Goal: Check status: Verify the current state of an ongoing process or item

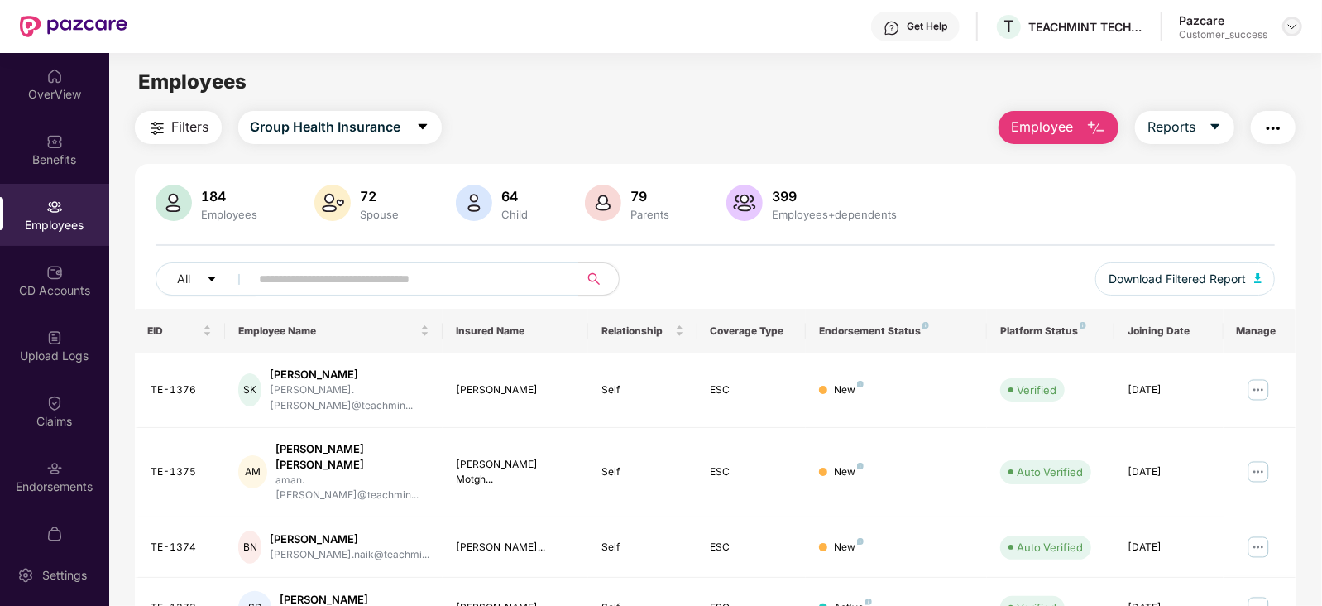
click at [1293, 20] on img at bounding box center [1292, 26] width 13 height 13
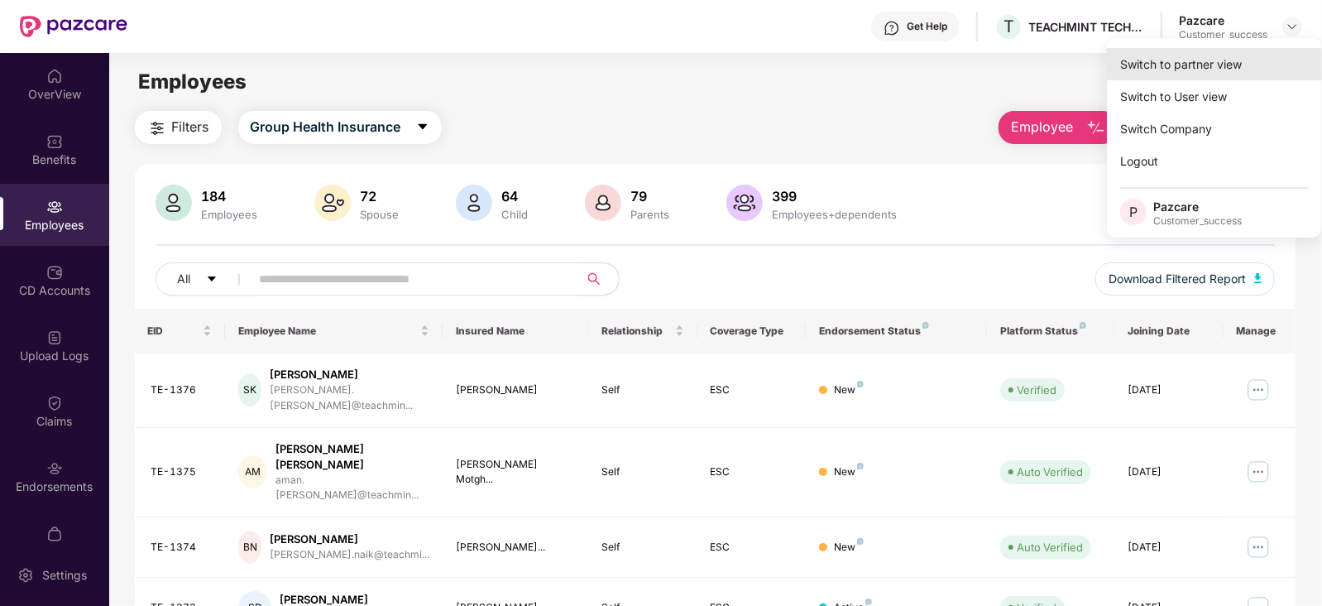
click at [1224, 72] on div "Switch to partner view" at bounding box center [1214, 64] width 215 height 32
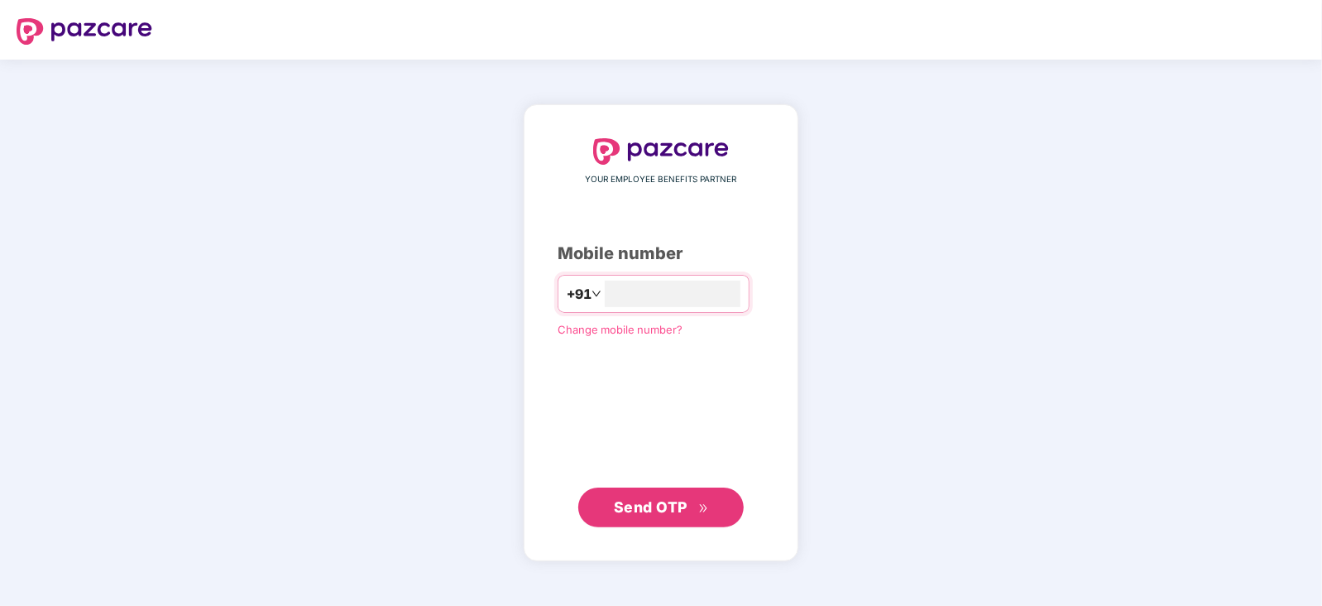
type input "**********"
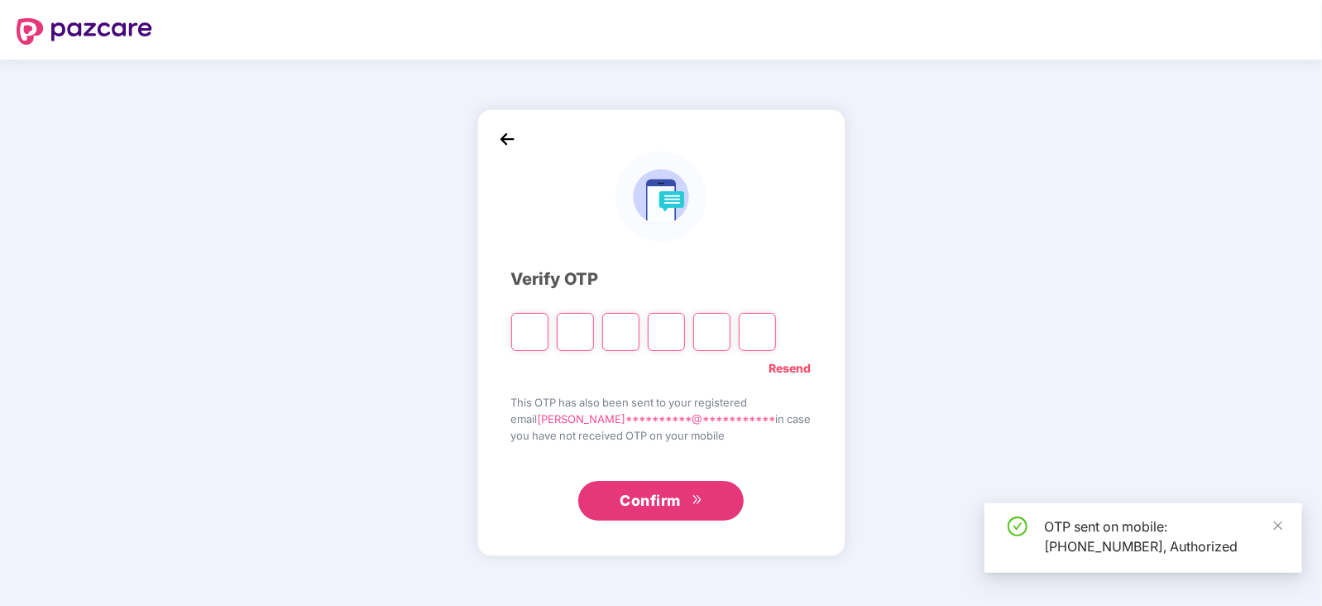
type input "*"
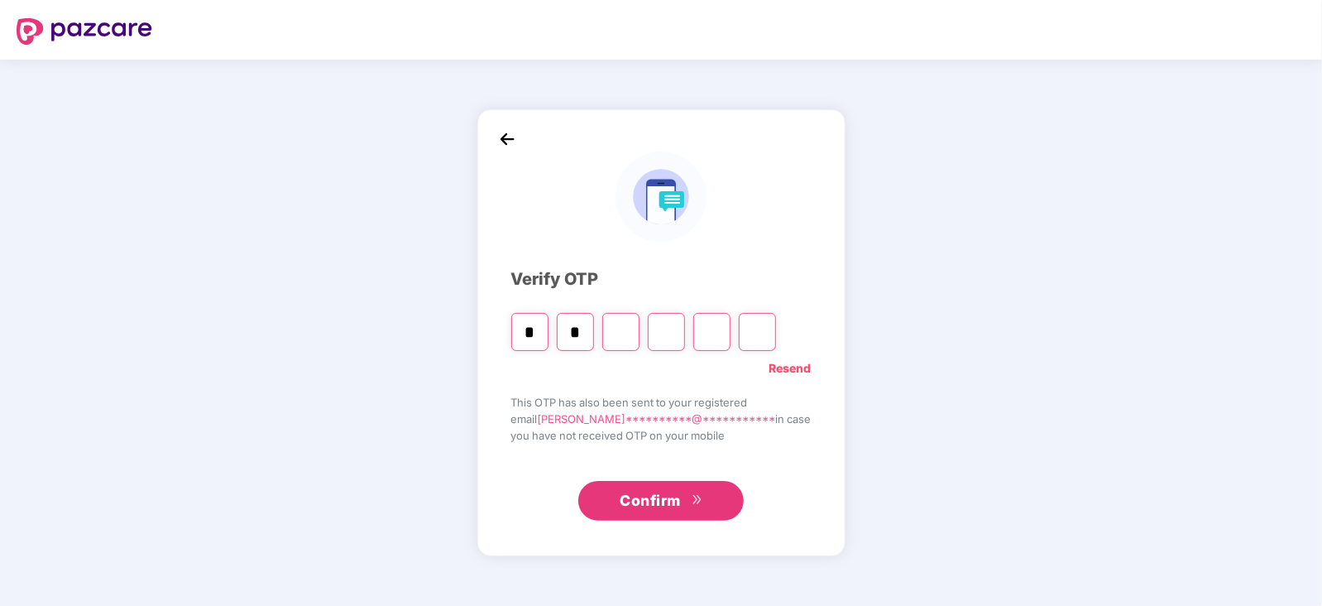
type input "*"
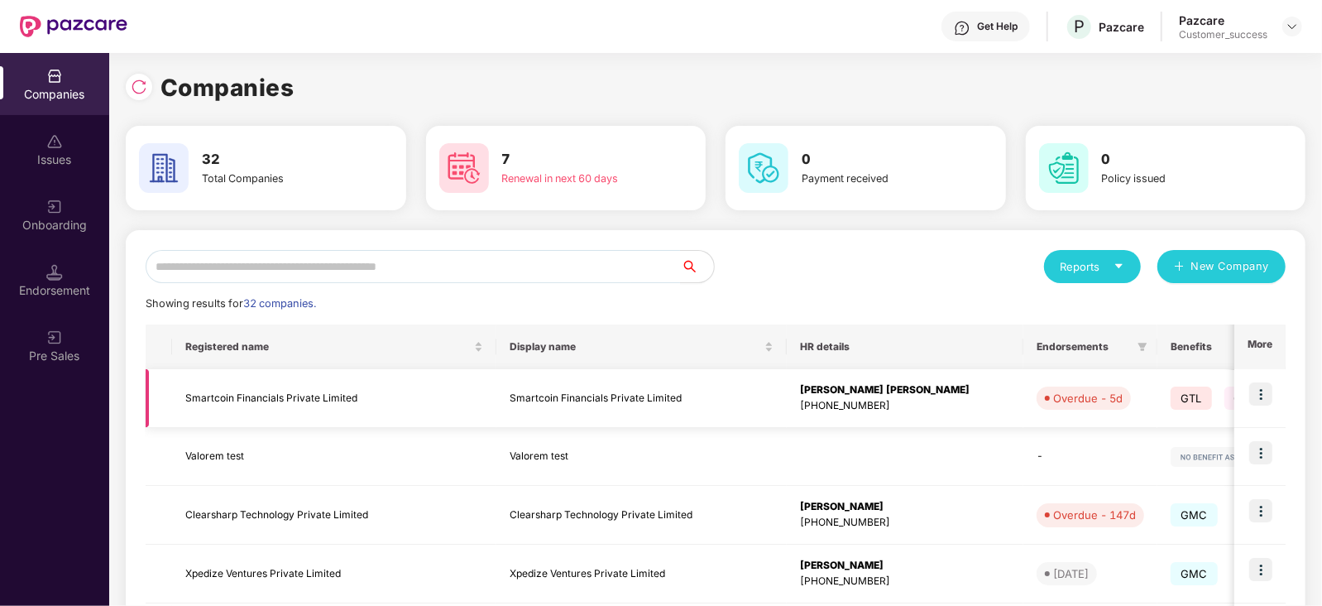
click at [1262, 394] on img at bounding box center [1260, 393] width 23 height 23
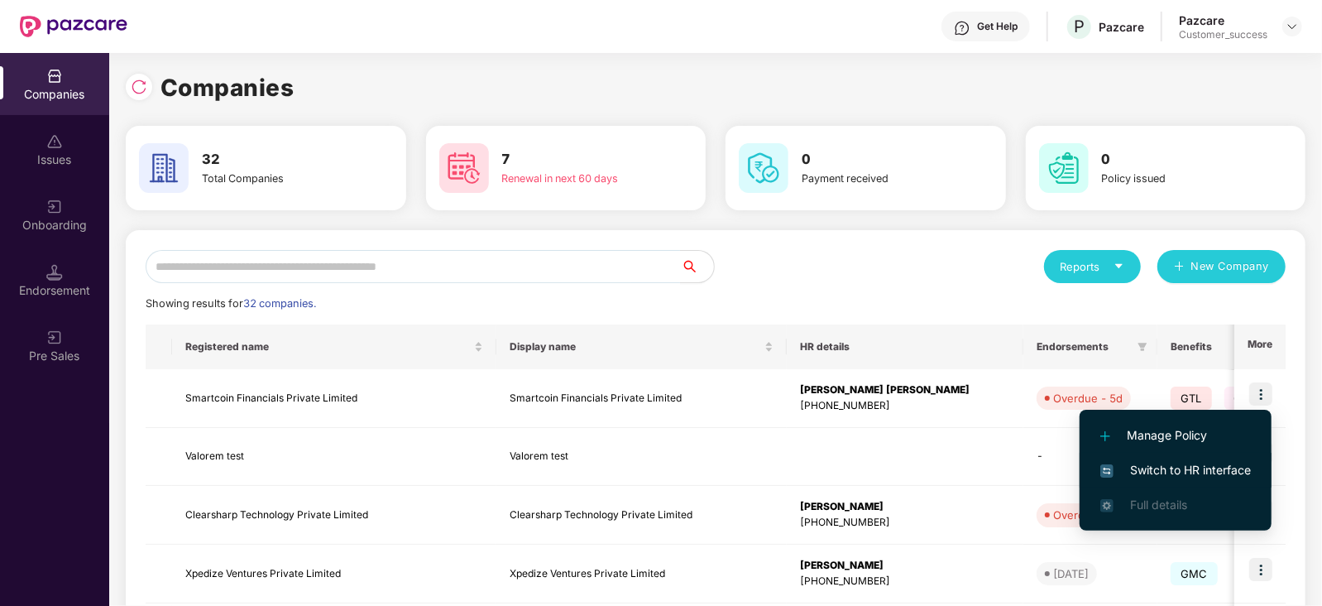
click at [1163, 471] on span "Switch to HR interface" at bounding box center [1175, 470] width 151 height 18
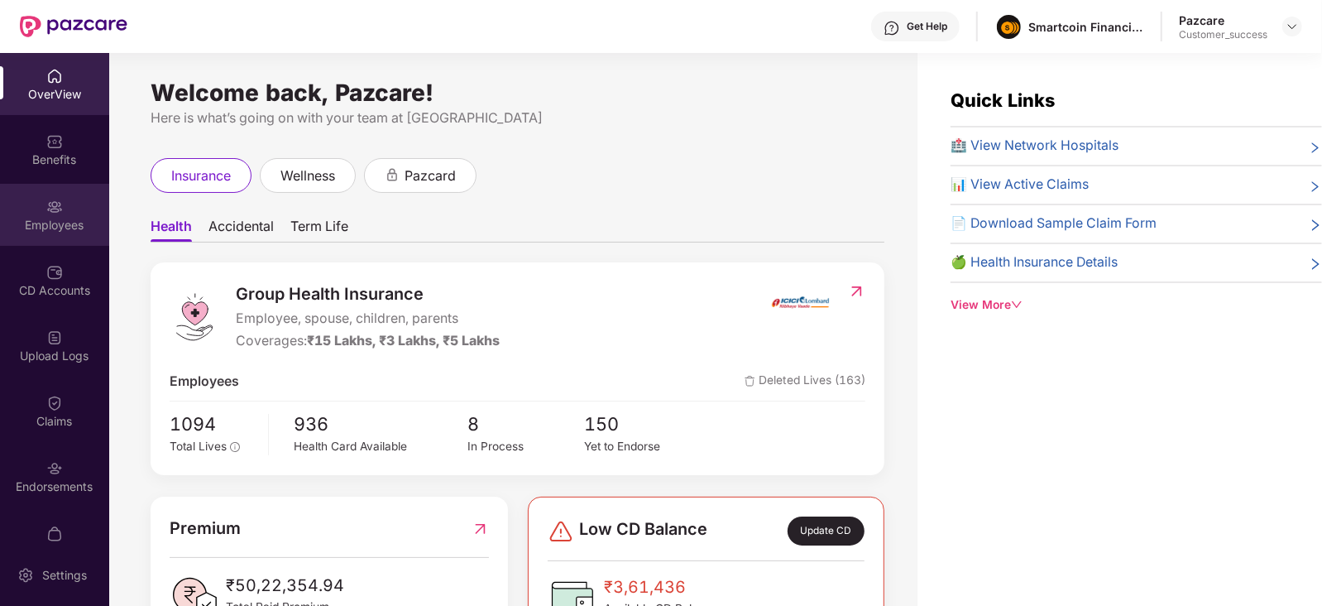
click at [83, 213] on div "Employees" at bounding box center [54, 215] width 109 height 62
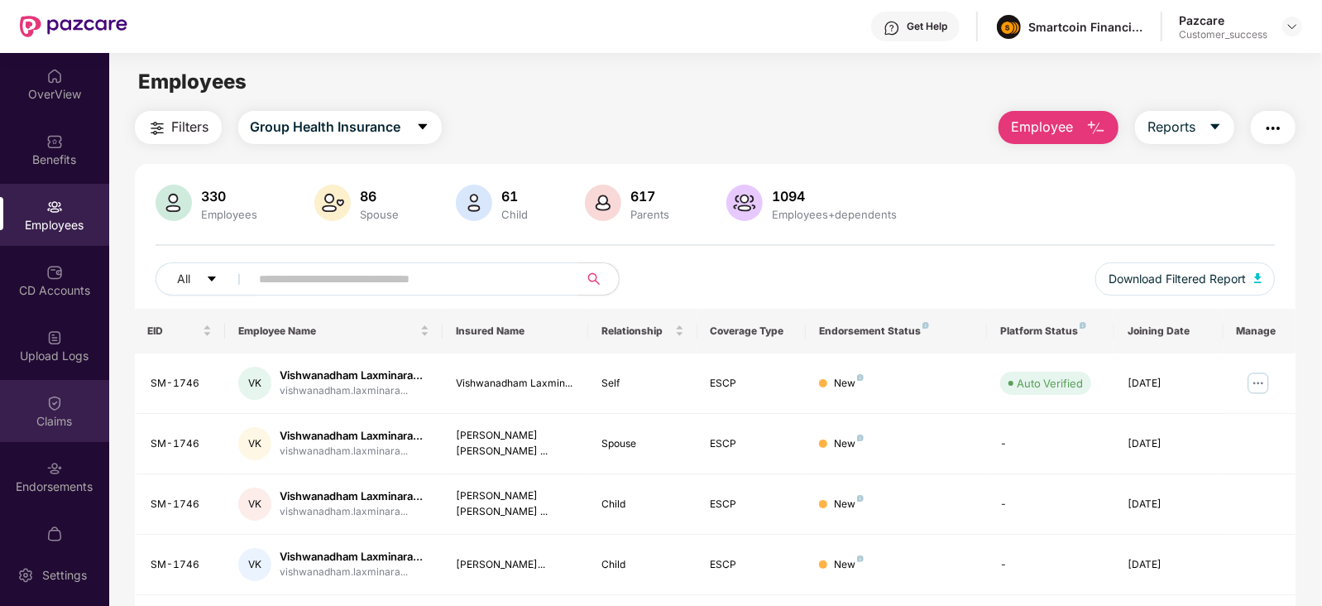
click at [31, 405] on div "Claims" at bounding box center [54, 411] width 109 height 62
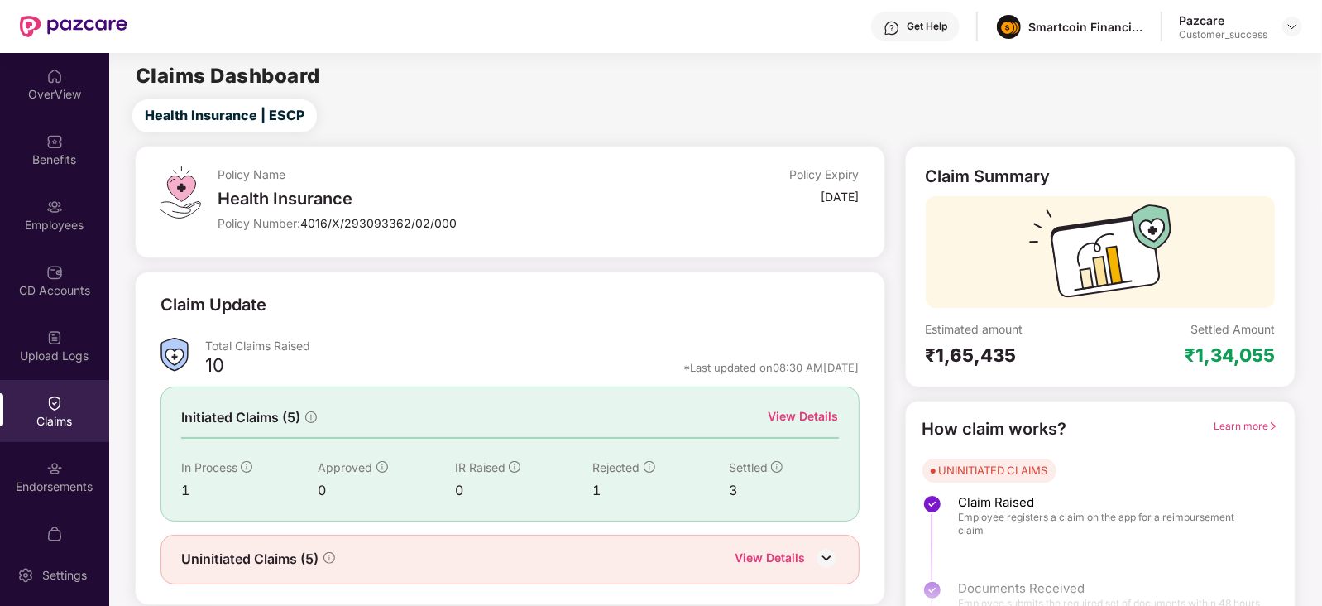
click at [809, 419] on div "View Details" at bounding box center [803, 416] width 70 height 18
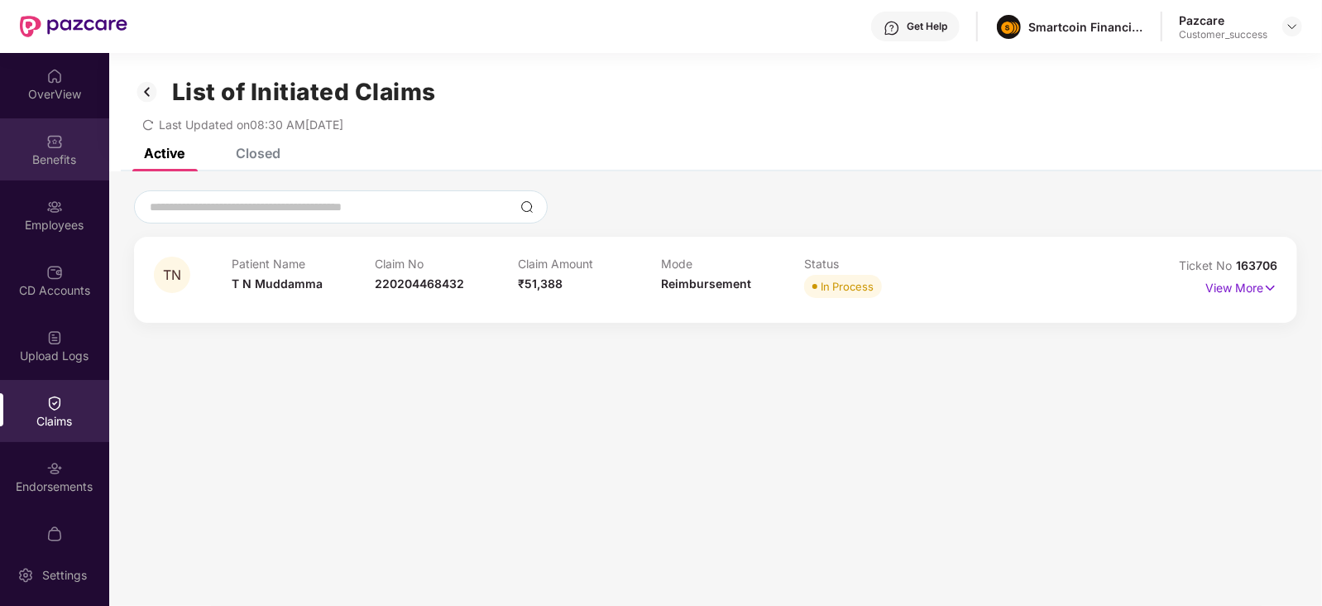
click at [26, 162] on div "Benefits" at bounding box center [54, 159] width 109 height 17
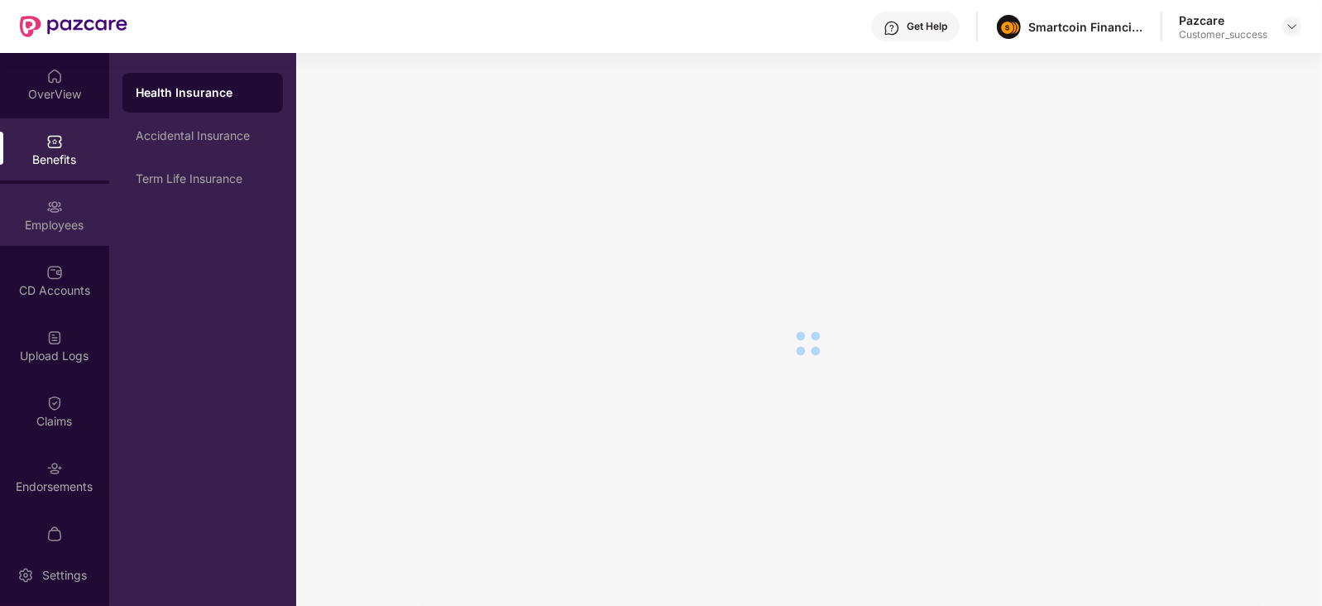
click at [70, 219] on div "Employees" at bounding box center [54, 225] width 109 height 17
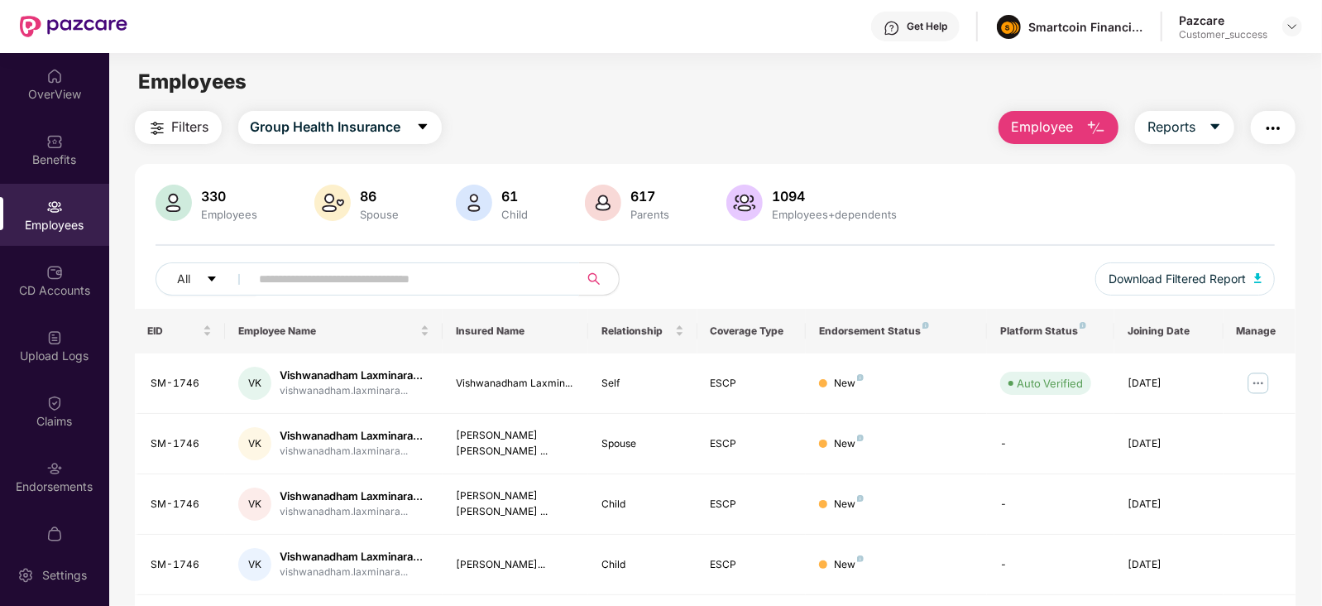
click at [403, 271] on input "text" at bounding box center [408, 278] width 297 height 25
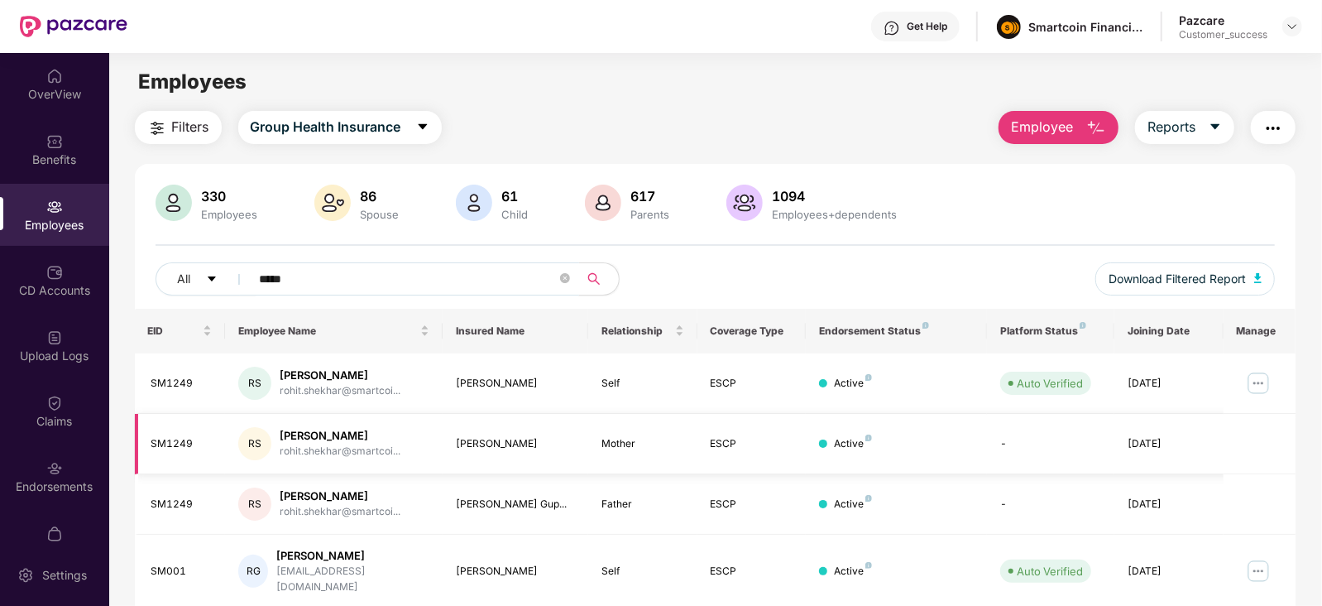
scroll to position [145, 0]
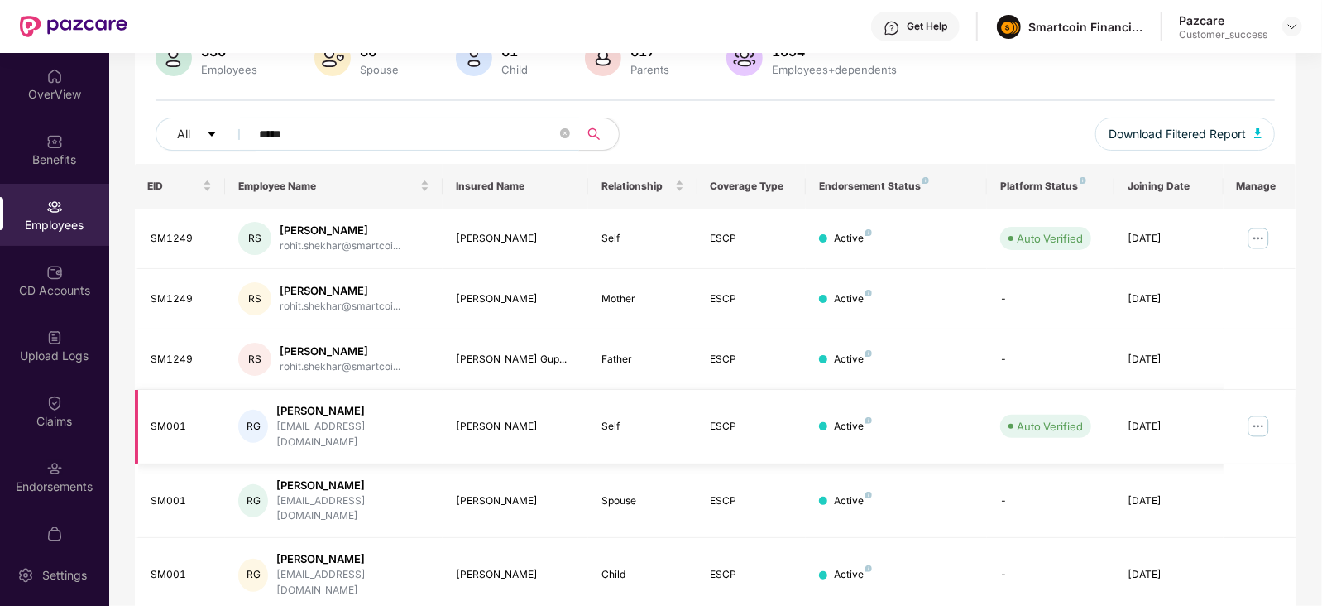
type input "*****"
click at [1259, 424] on img at bounding box center [1258, 426] width 26 height 26
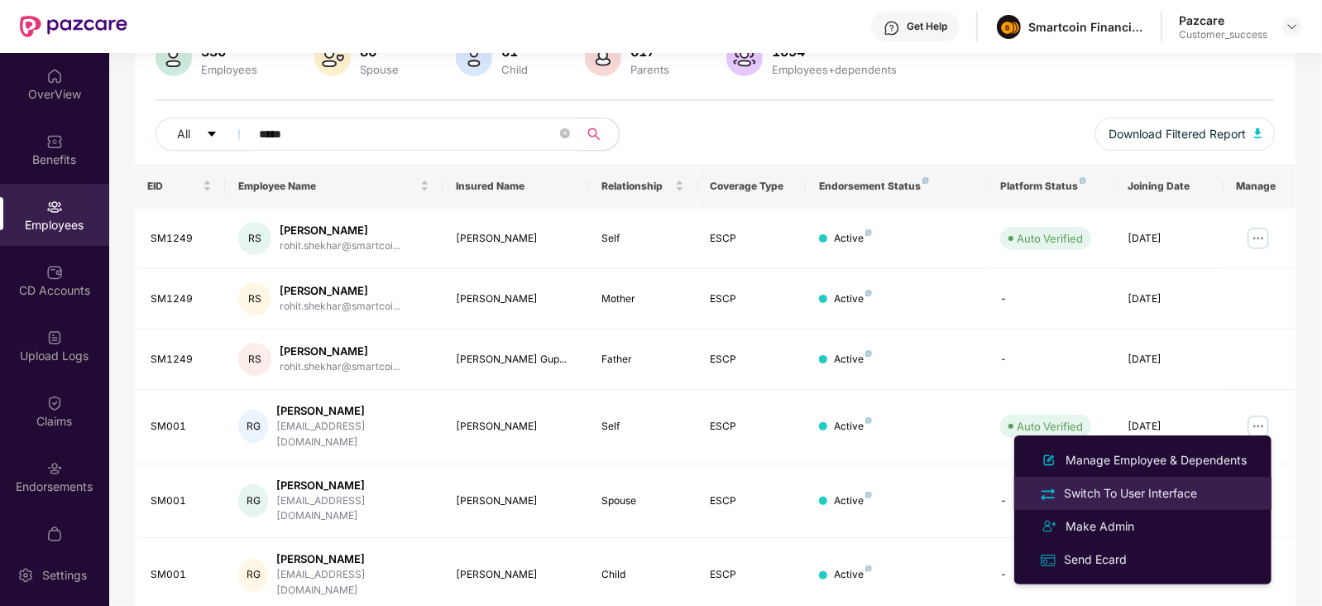
click at [1167, 486] on div "Switch To User Interface" at bounding box center [1131, 493] width 140 height 18
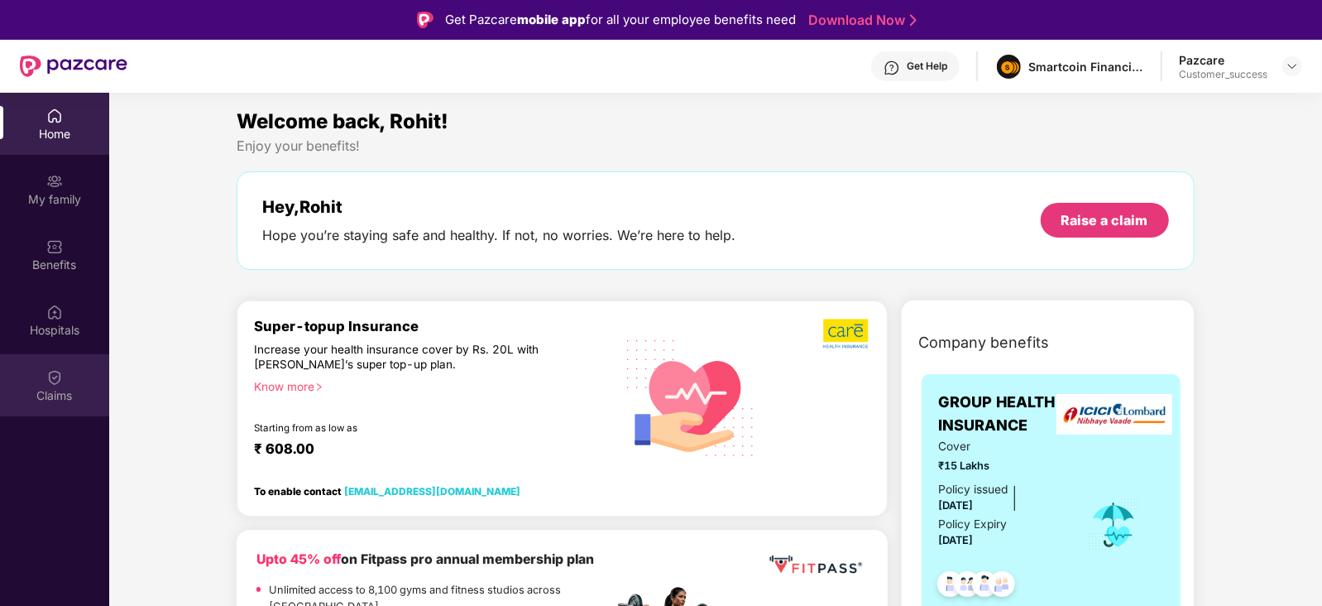
click at [54, 411] on div "Claims" at bounding box center [54, 385] width 109 height 62
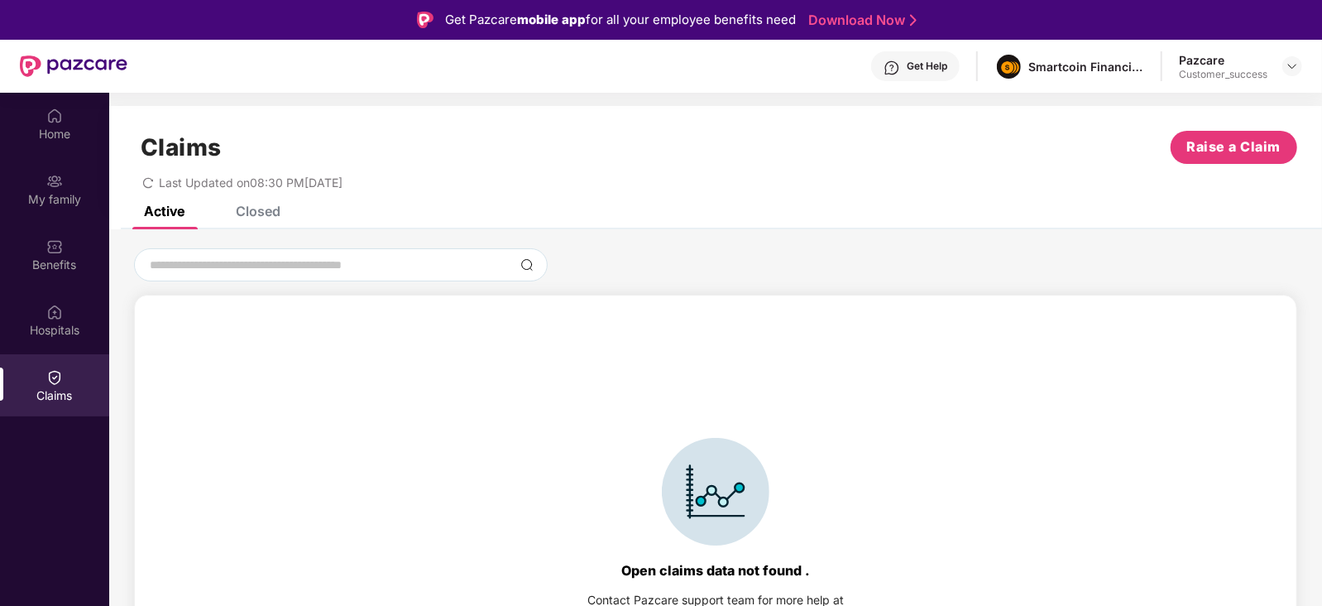
scroll to position [36, 0]
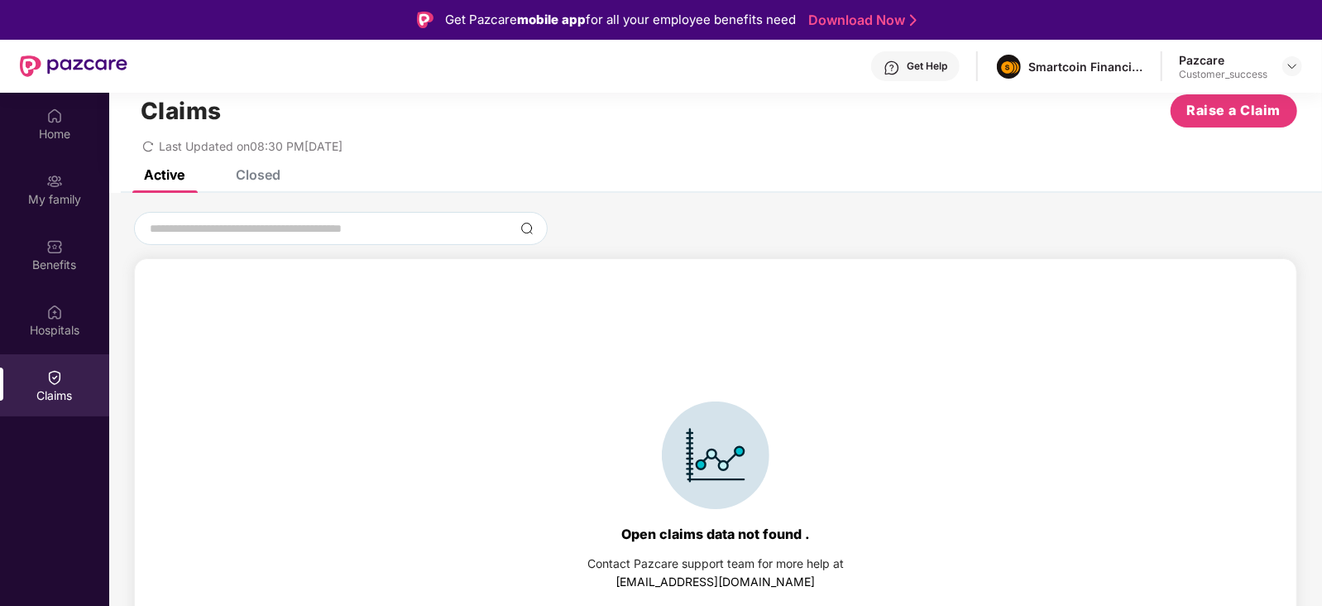
click at [256, 175] on div "Closed" at bounding box center [258, 174] width 45 height 17
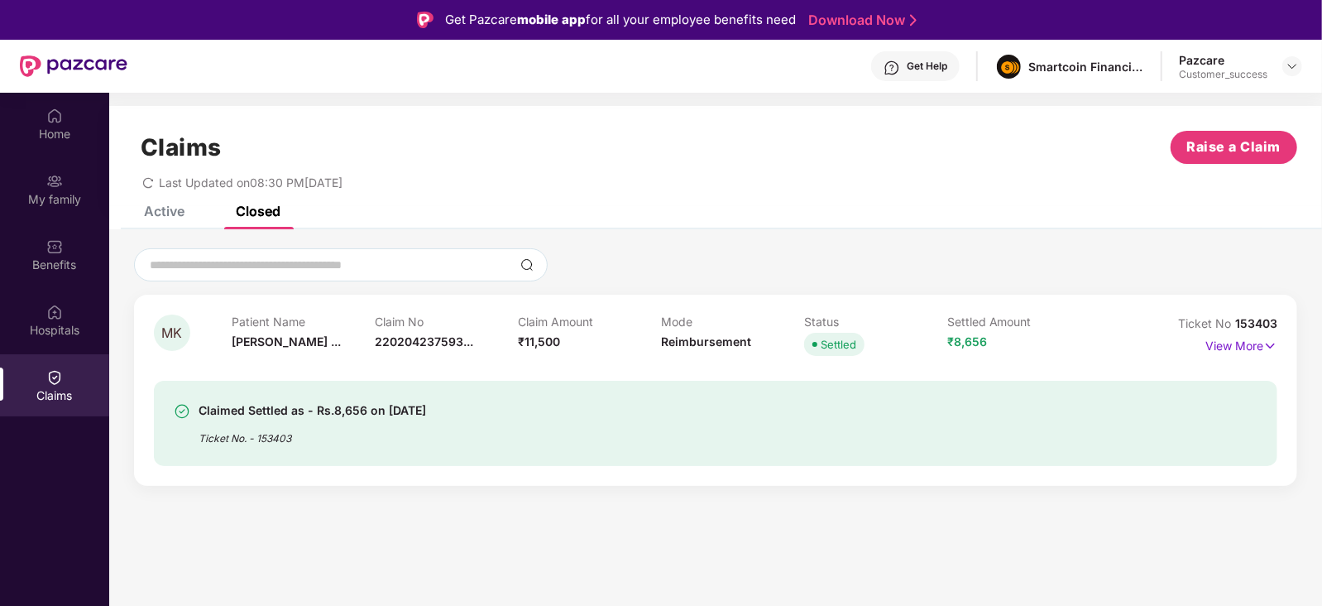
click at [1282, 348] on div "MK Patient Name Mahesh Kumar ... Claim No 220204237593... Claim Amount ₹11,500 …" at bounding box center [715, 389] width 1163 height 191
click at [1247, 347] on p "View More" at bounding box center [1241, 344] width 72 height 22
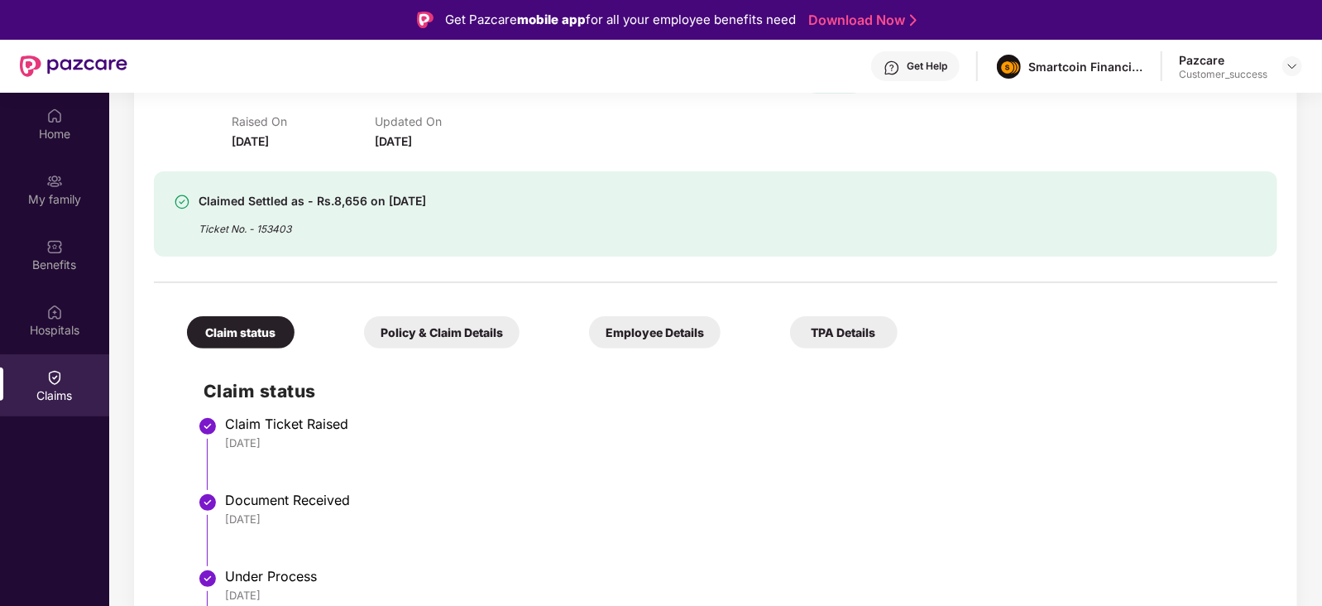
scroll to position [290, 0]
